Goal: Register for event/course

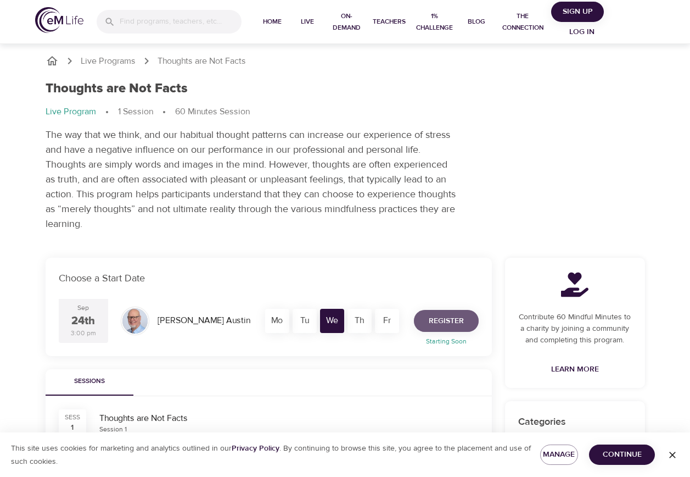
click at [439, 316] on span "Register" at bounding box center [446, 321] width 35 height 14
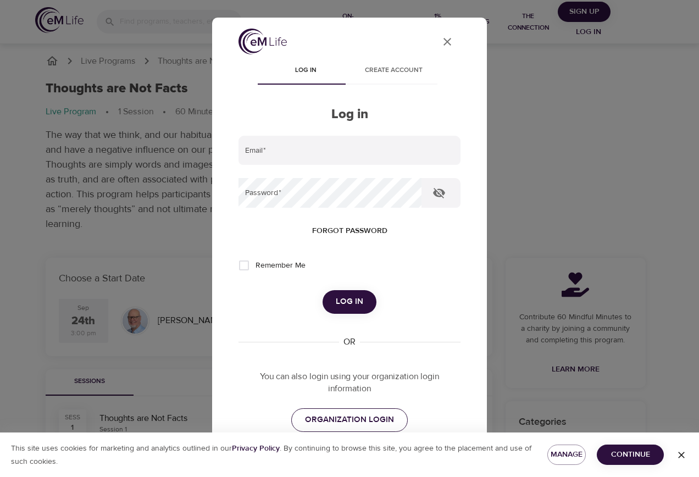
scroll to position [55, 0]
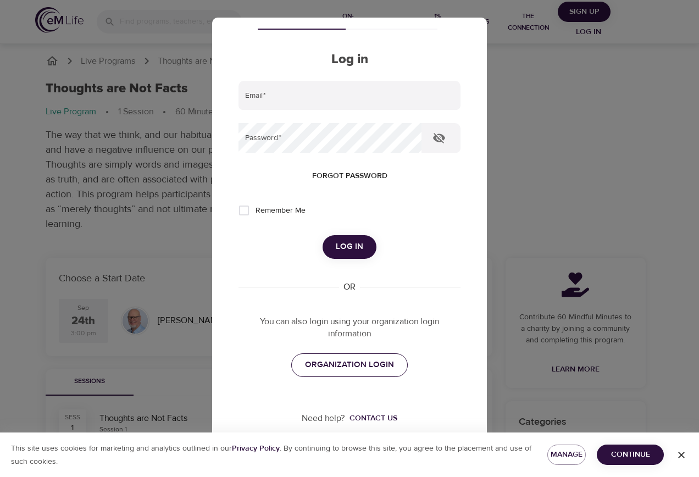
click at [335, 371] on span "ORGANIZATION LOGIN" at bounding box center [349, 365] width 89 height 14
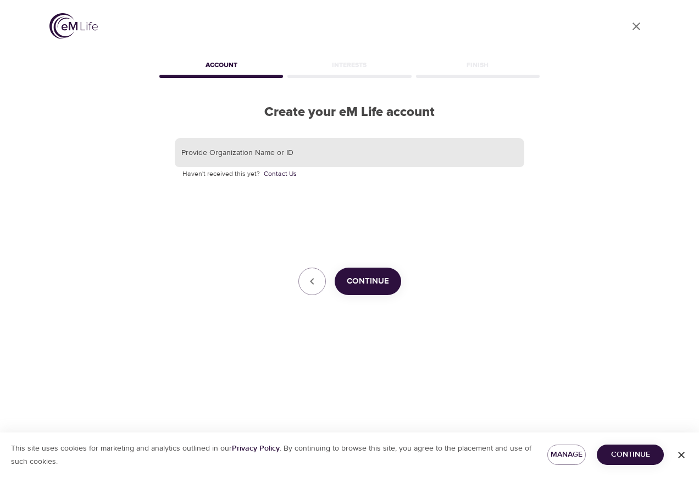
click at [301, 147] on input "text" at bounding box center [349, 153] width 349 height 30
type input "Hanover Insurance"
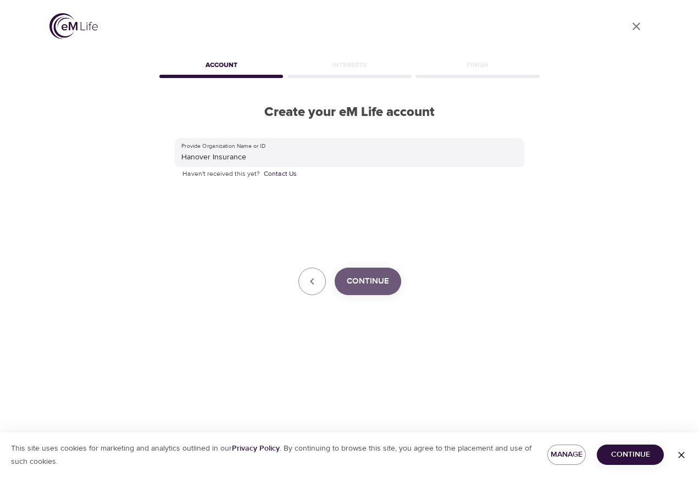
click at [371, 275] on span "Continue" at bounding box center [368, 281] width 42 height 14
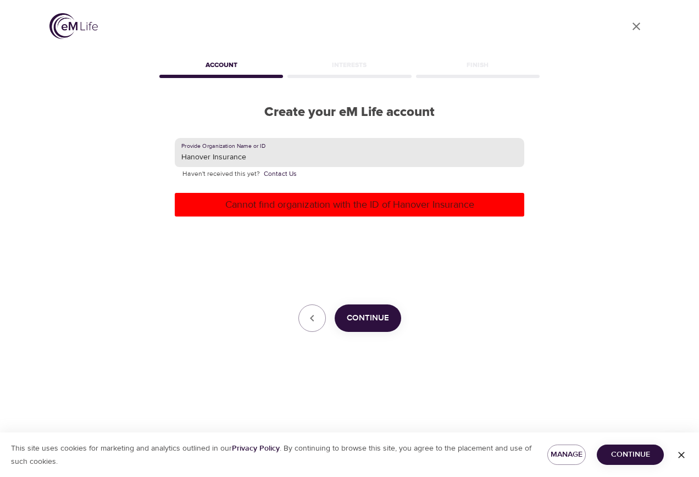
drag, startPoint x: 262, startPoint y: 158, endPoint x: 24, endPoint y: 142, distance: 238.4
click at [26, 142] on div "User Profile Account Interests Finish Create your eM Life account Provide Organ…" at bounding box center [349, 238] width 699 height 477
